Goal: Task Accomplishment & Management: Use online tool/utility

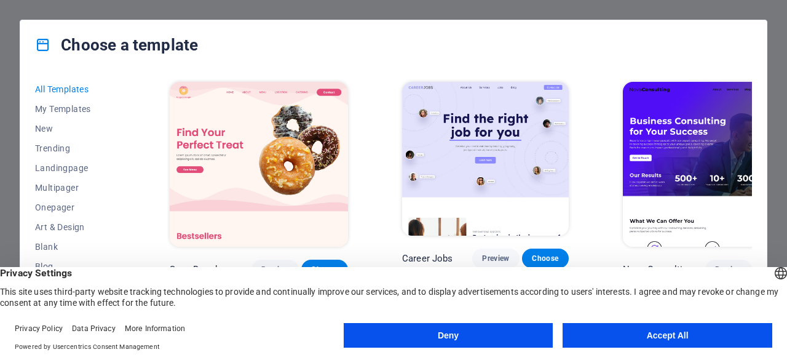
click at [657, 329] on button "Accept All" at bounding box center [668, 335] width 210 height 25
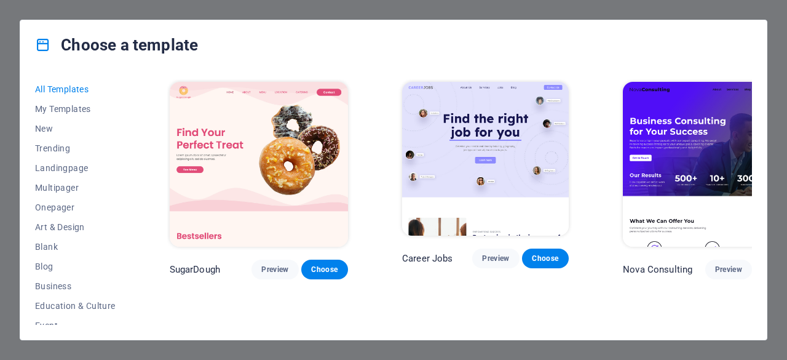
drag, startPoint x: 129, startPoint y: 135, endPoint x: 129, endPoint y: 157, distance: 22.8
click at [129, 157] on div "All Templates My Templates New Trending Landingpage Multipager Onepager Art & D…" at bounding box center [82, 201] width 95 height 245
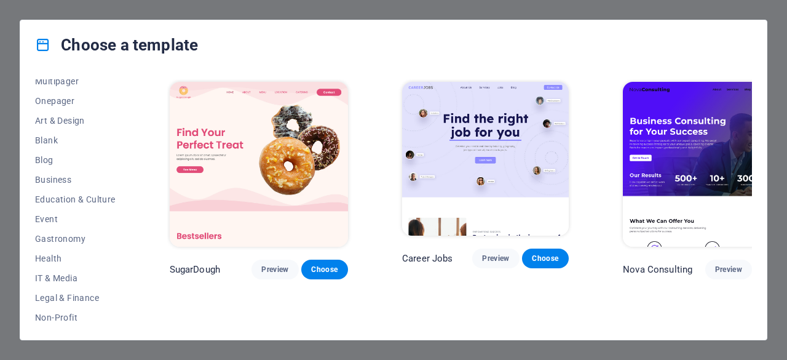
scroll to position [107, 0]
click at [90, 199] on span "Education & Culture" at bounding box center [75, 199] width 81 height 10
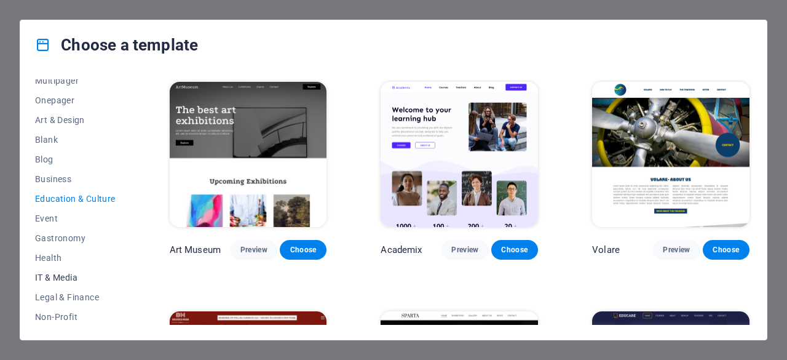
click at [57, 274] on span "IT & Media" at bounding box center [75, 277] width 81 height 10
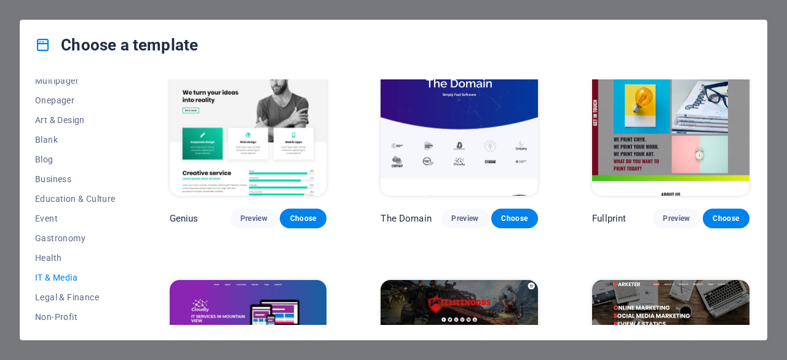
scroll to position [621, 0]
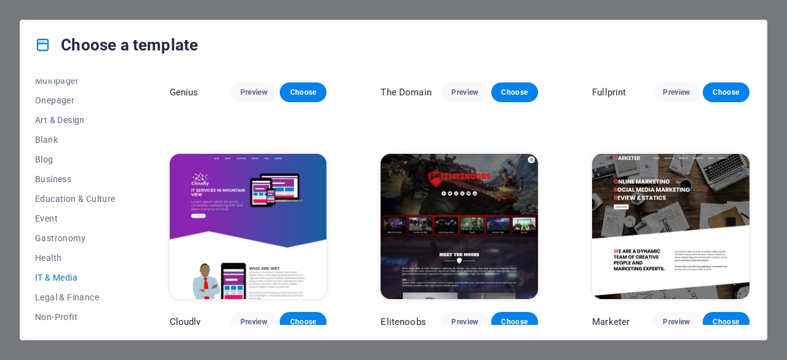
drag, startPoint x: 128, startPoint y: 213, endPoint x: 128, endPoint y: 229, distance: 16.0
click at [128, 229] on div "All Templates My Templates New Trending Landingpage Multipager Onepager Art & D…" at bounding box center [82, 201] width 95 height 245
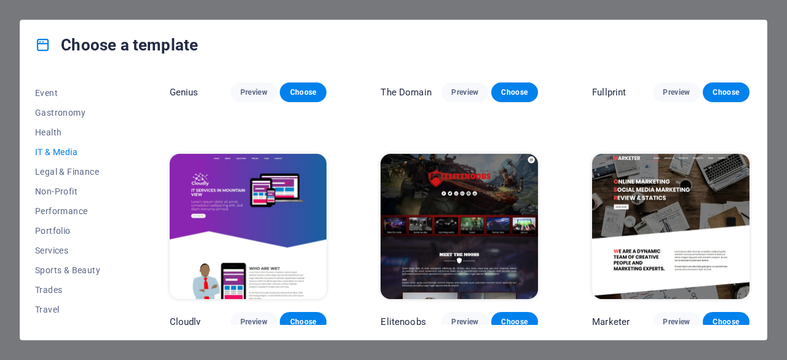
scroll to position [246, 0]
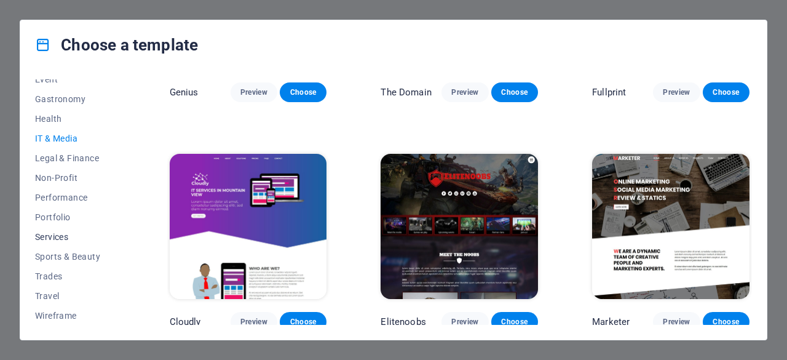
click at [58, 236] on span "Services" at bounding box center [75, 237] width 81 height 10
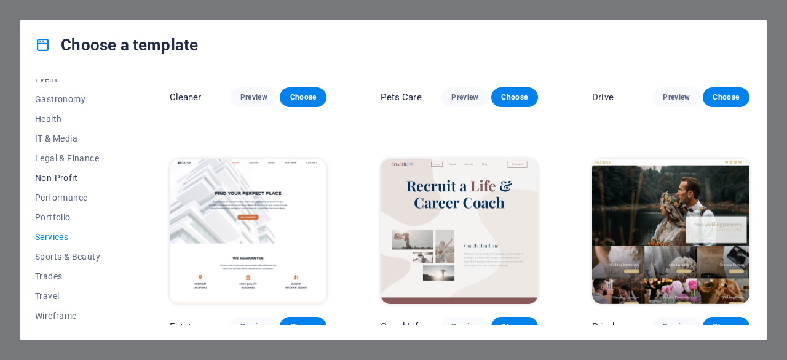
click at [60, 179] on span "Non-Profit" at bounding box center [75, 178] width 81 height 10
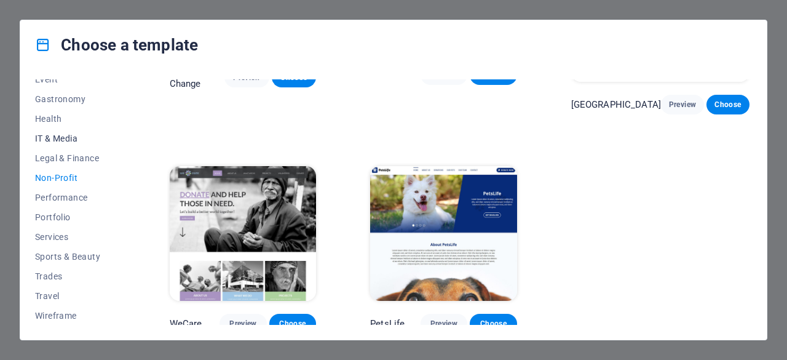
click at [58, 141] on span "IT & Media" at bounding box center [75, 138] width 81 height 10
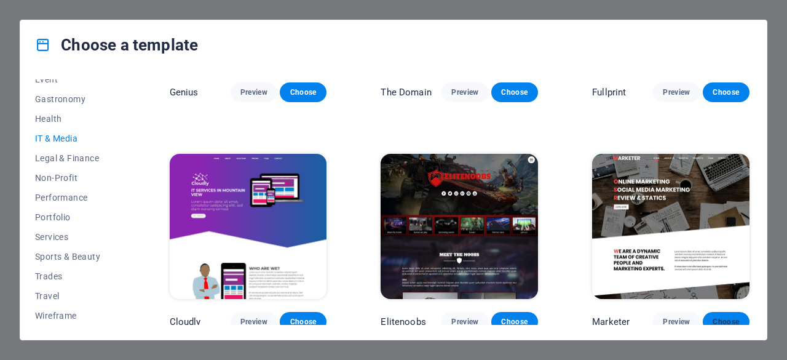
click at [724, 317] on span "Choose" at bounding box center [726, 322] width 27 height 10
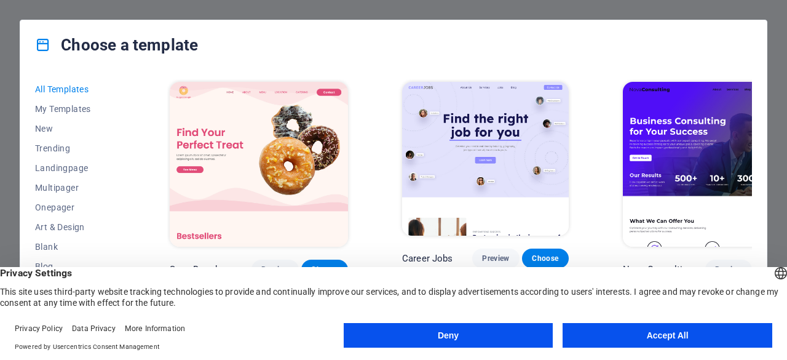
drag, startPoint x: 128, startPoint y: 165, endPoint x: 130, endPoint y: 187, distance: 21.6
click at [130, 187] on div "All Templates My Templates New Trending Landingpage Multipager Onepager Art & D…" at bounding box center [82, 201] width 95 height 245
click at [642, 330] on button "Accept All" at bounding box center [668, 335] width 210 height 25
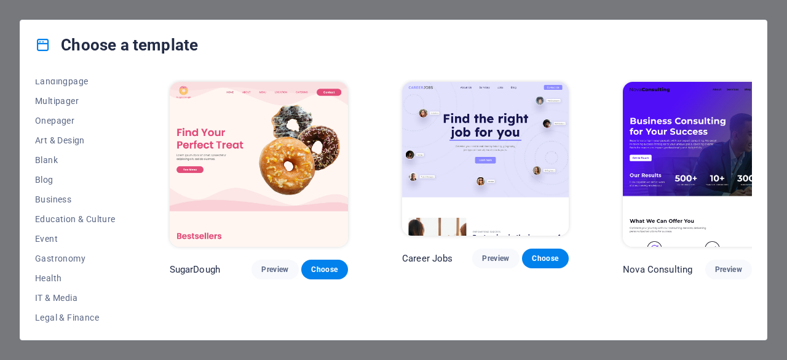
scroll to position [87, 0]
click at [87, 215] on span "Education & Culture" at bounding box center [75, 218] width 81 height 10
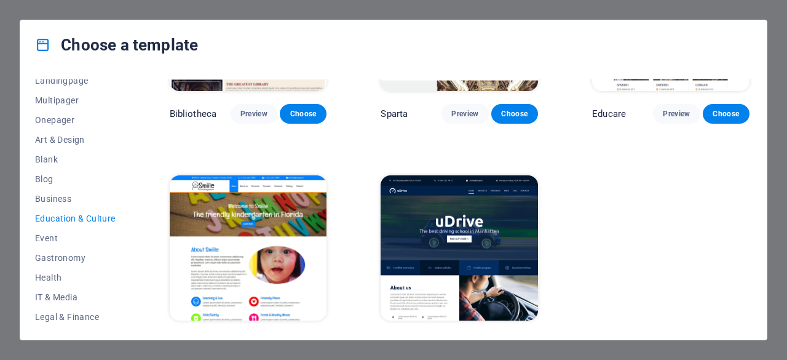
scroll to position [387, 0]
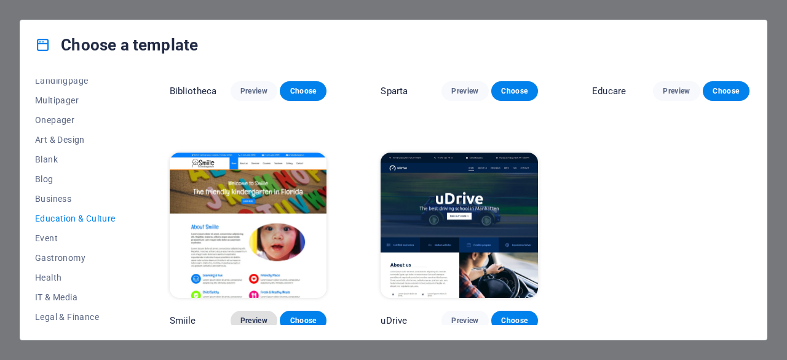
click at [255, 317] on span "Preview" at bounding box center [253, 321] width 27 height 10
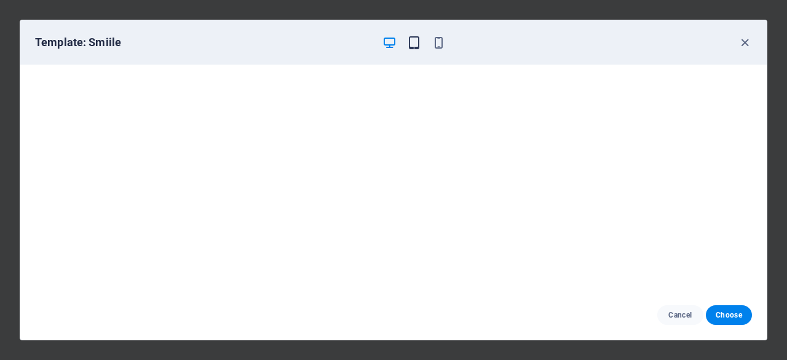
click at [412, 43] on icon "button" at bounding box center [414, 43] width 14 height 14
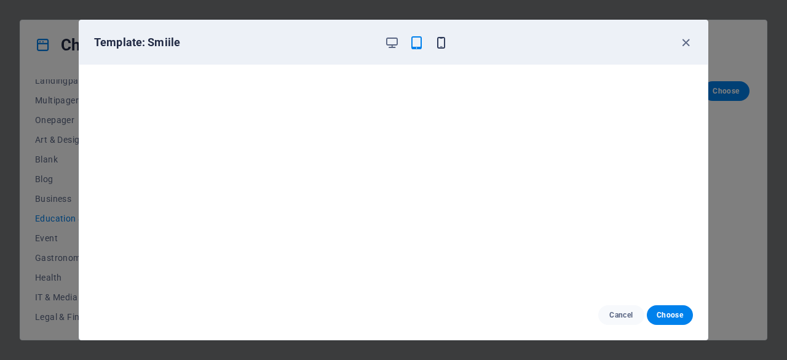
click at [437, 43] on icon "button" at bounding box center [441, 43] width 14 height 14
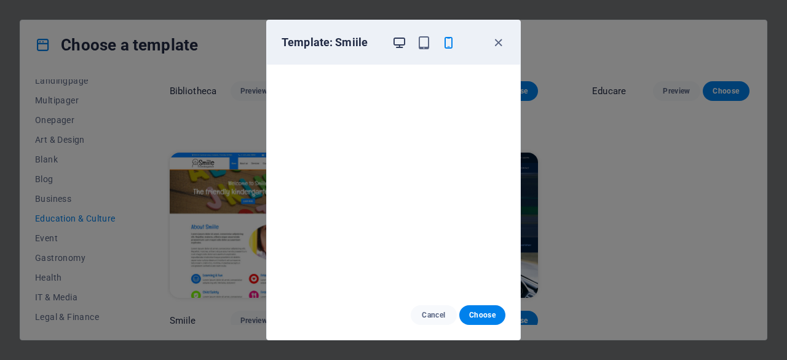
click at [399, 40] on icon "button" at bounding box center [399, 43] width 14 height 14
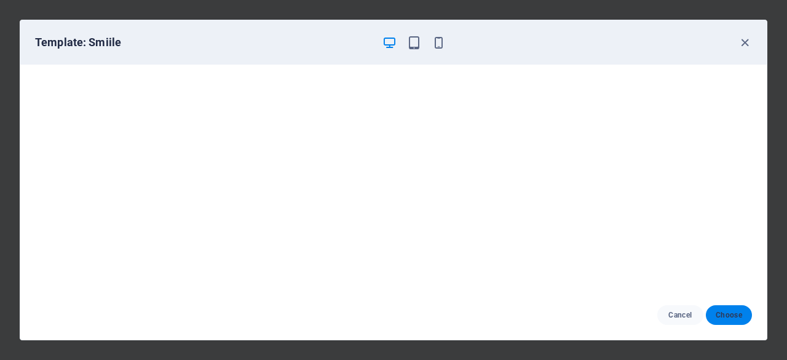
click at [727, 317] on span "Choose" at bounding box center [729, 315] width 26 height 10
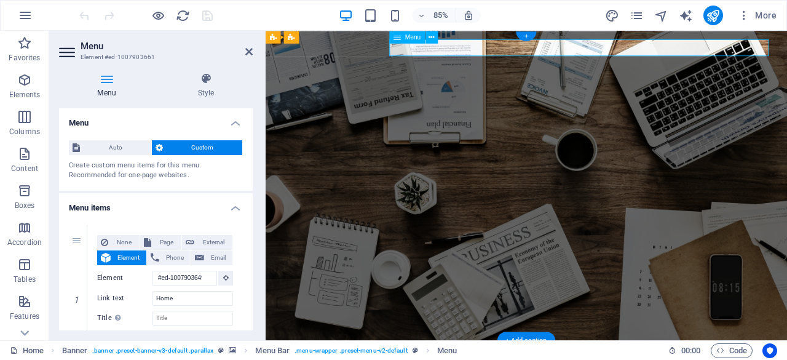
click at [25, 330] on icon at bounding box center [24, 332] width 17 height 17
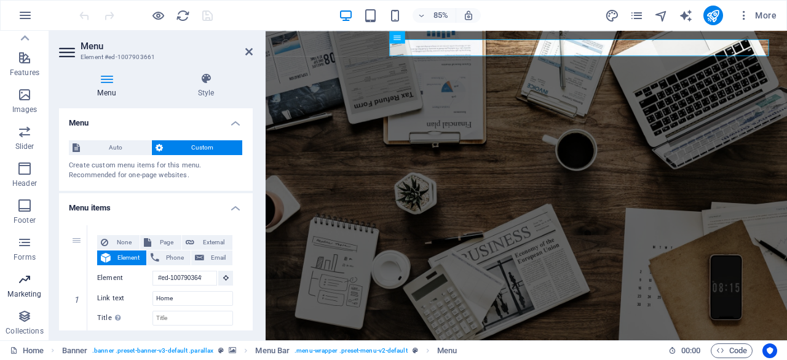
click at [26, 292] on p "Marketing" at bounding box center [24, 294] width 34 height 10
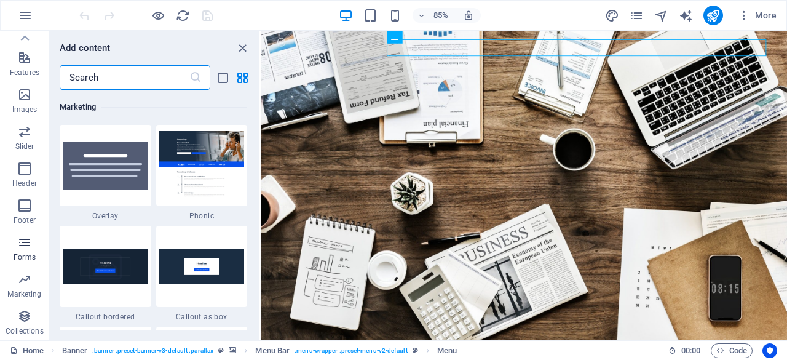
click at [25, 251] on span "Forms" at bounding box center [24, 250] width 49 height 30
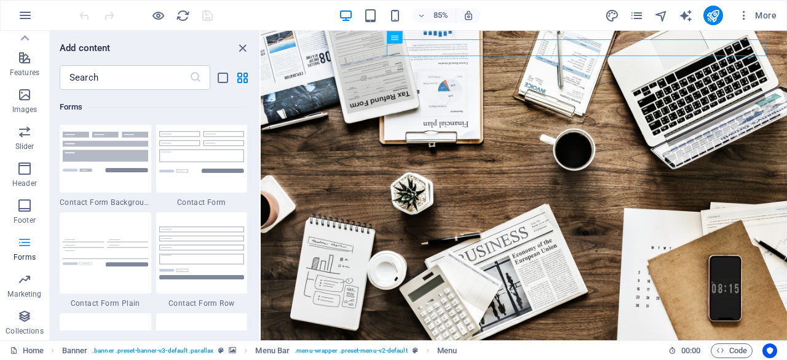
scroll to position [8979, 0]
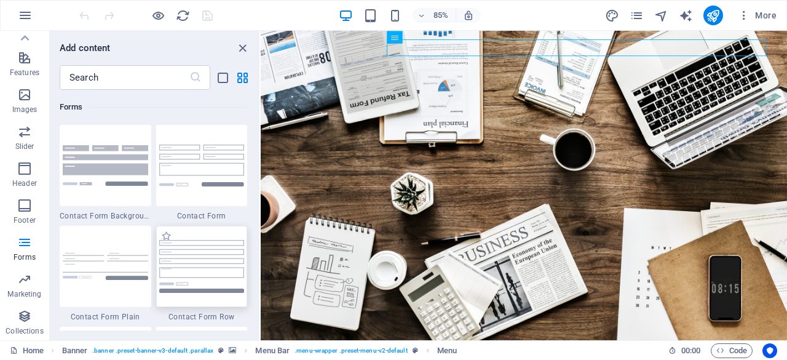
click at [199, 250] on img at bounding box center [201, 266] width 85 height 52
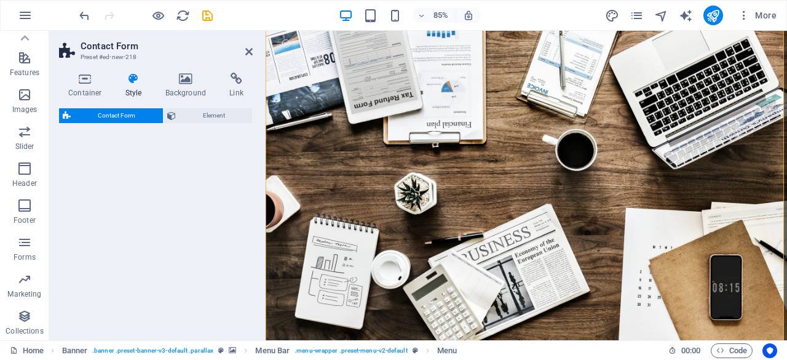
select select "rem"
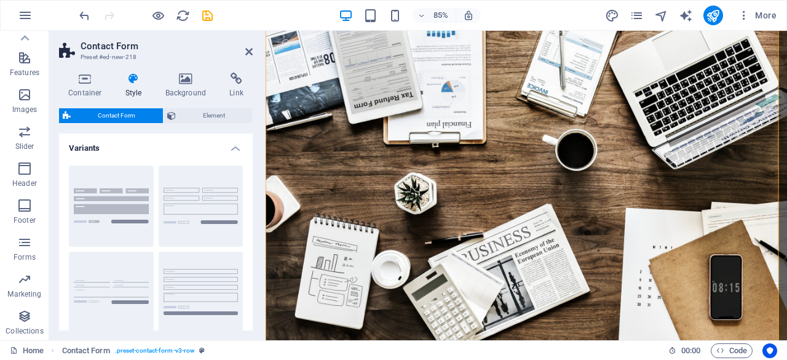
scroll to position [383, 0]
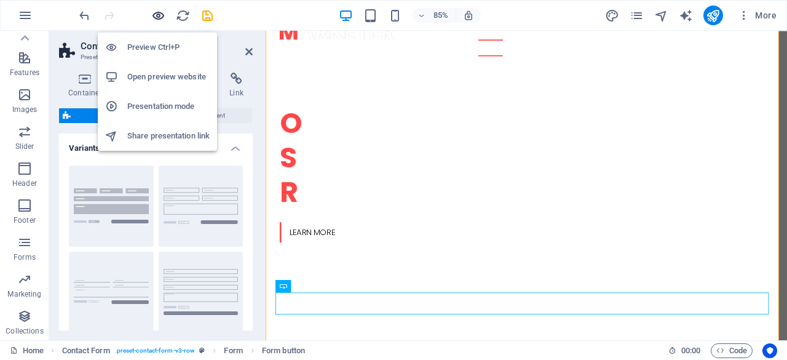
click at [157, 15] on icon "button" at bounding box center [158, 16] width 14 height 14
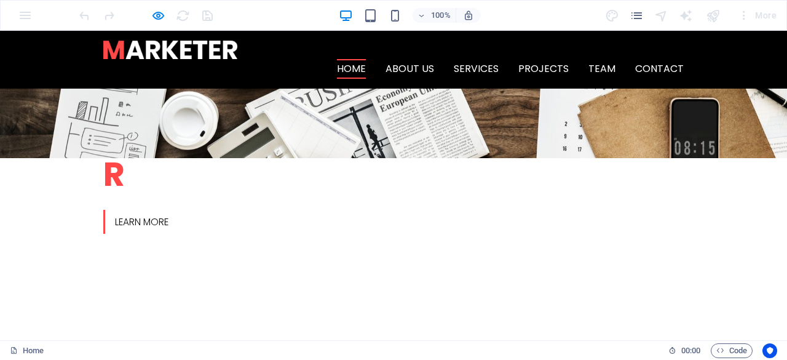
scroll to position [368, 0]
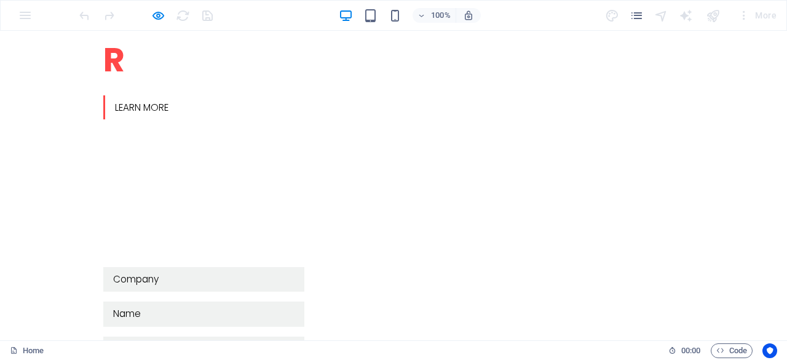
scroll to position [513, 0]
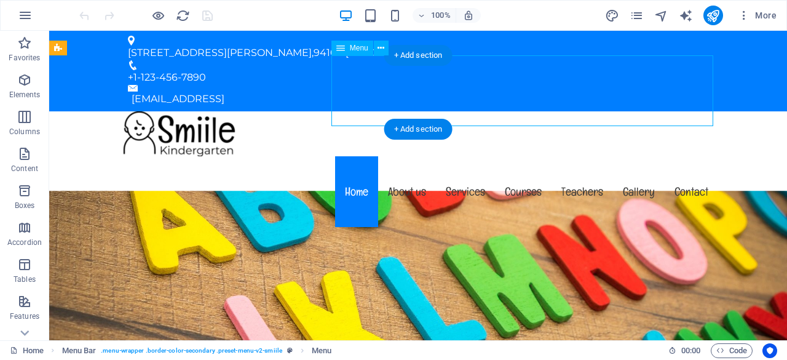
click at [466, 156] on nav "Home About us Services Courses Teachers Gallery Contact" at bounding box center [418, 191] width 600 height 71
click at [400, 156] on nav "Home About us Services Courses Teachers Gallery Contact" at bounding box center [418, 191] width 600 height 71
click at [464, 156] on nav "Home About us Services Courses Teachers Gallery Contact" at bounding box center [418, 191] width 600 height 71
click at [515, 156] on nav "Home About us Services Courses Teachers Gallery Contact" at bounding box center [418, 191] width 600 height 71
click at [574, 156] on nav "Home About us Services Courses Teachers Gallery Contact" at bounding box center [418, 191] width 600 height 71
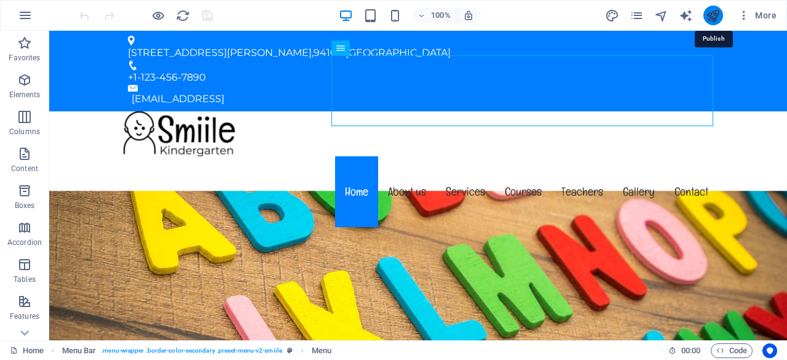
click at [712, 13] on icon "publish" at bounding box center [713, 16] width 14 height 14
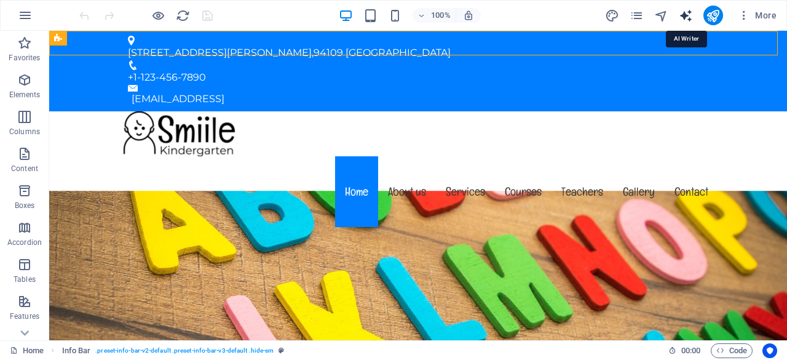
click at [688, 15] on icon "text_generator" at bounding box center [686, 16] width 14 height 14
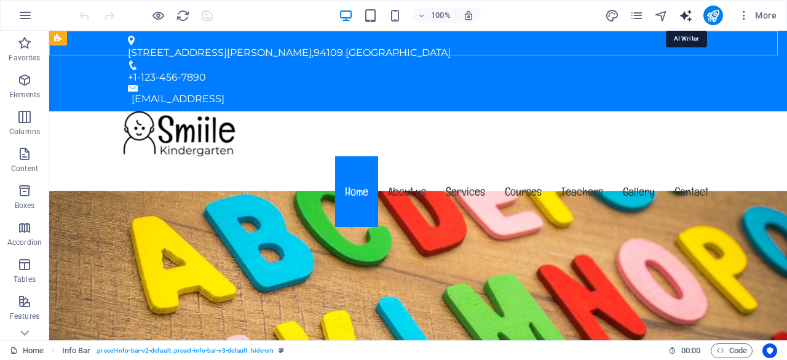
select select "English"
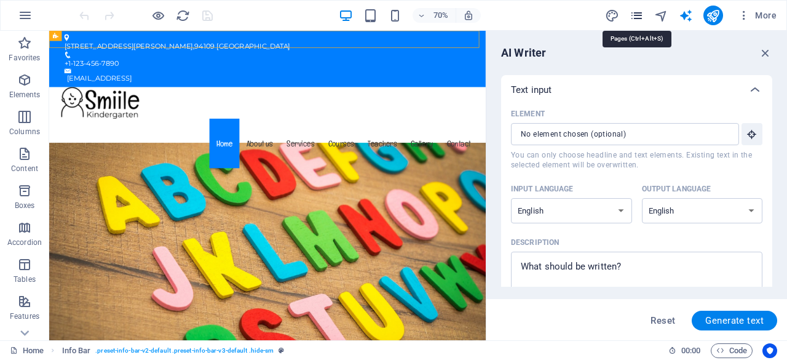
click at [637, 15] on icon "pages" at bounding box center [637, 16] width 14 height 14
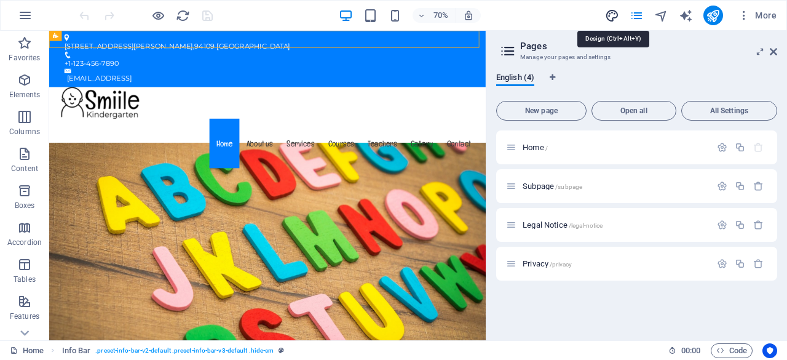
click at [611, 16] on icon "design" at bounding box center [612, 16] width 14 height 14
select select "px"
select select "400"
select select "px"
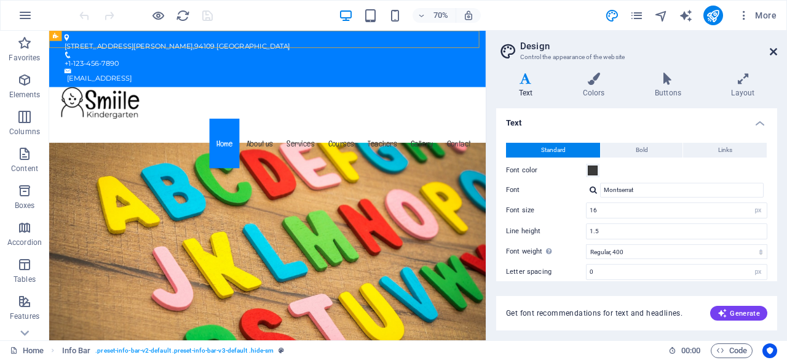
click at [770, 54] on icon at bounding box center [773, 52] width 7 height 10
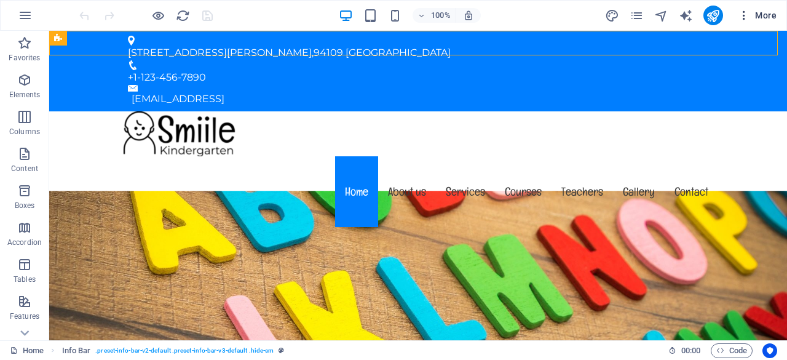
click at [745, 15] on icon "button" at bounding box center [744, 15] width 12 height 12
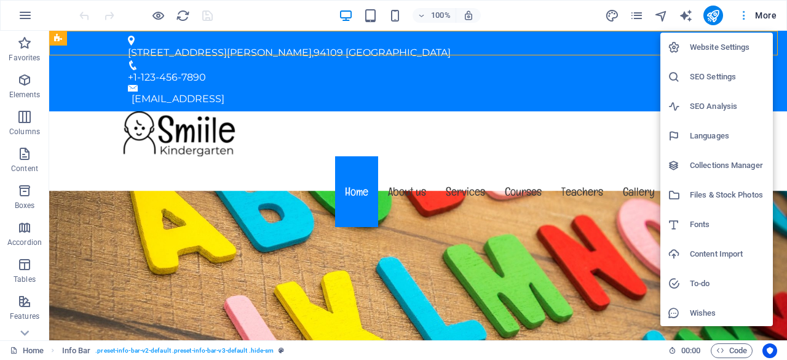
click at [745, 15] on div at bounding box center [393, 180] width 787 height 360
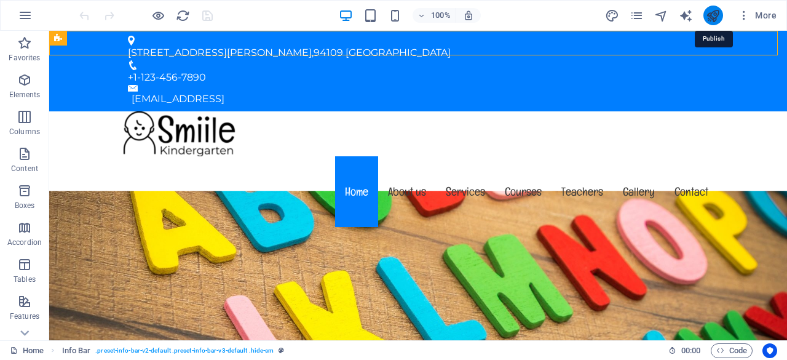
click at [718, 13] on icon "publish" at bounding box center [713, 16] width 14 height 14
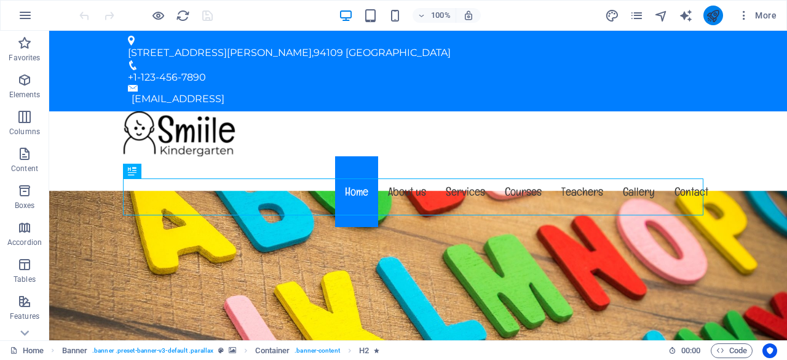
click at [713, 15] on icon "publish" at bounding box center [713, 16] width 14 height 14
